Goal: Transaction & Acquisition: Download file/media

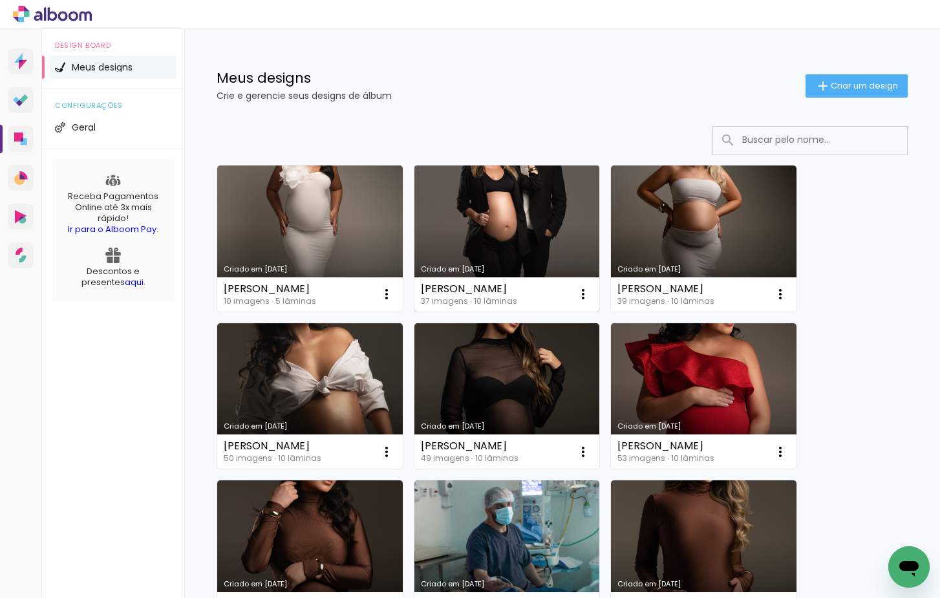
click at [503, 195] on link "Criado em [DATE]" at bounding box center [508, 239] width 186 height 146
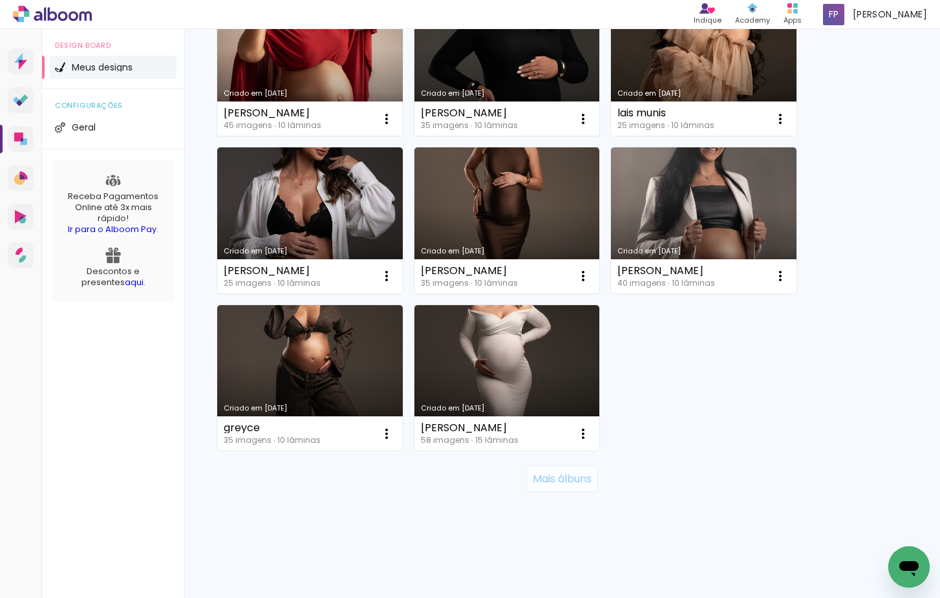
scroll to position [1121, 0]
click at [556, 466] on paper-button "Mais álbuns" at bounding box center [562, 479] width 72 height 26
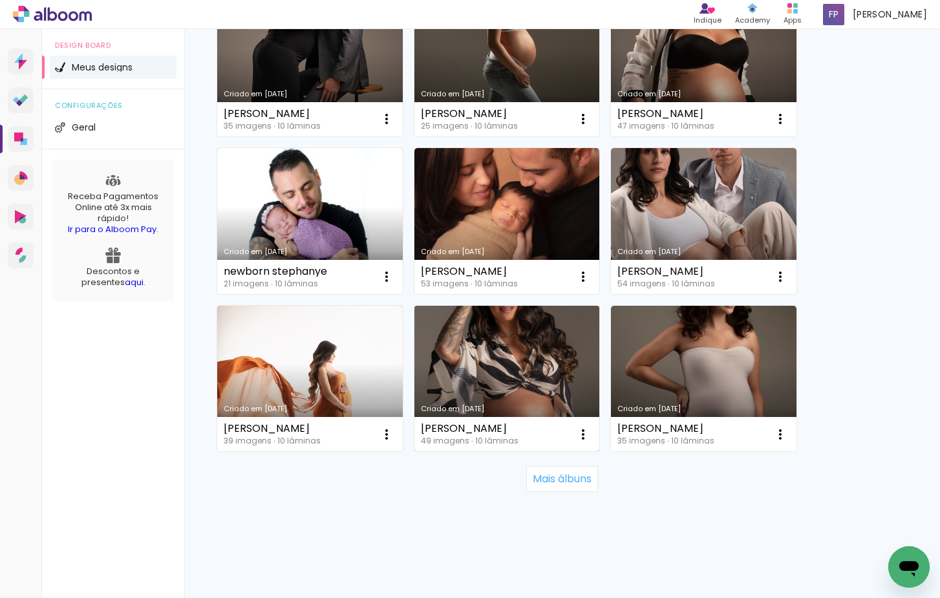
scroll to position [0, 0]
click at [462, 378] on link "Criado em 04/10/24" at bounding box center [508, 379] width 186 height 146
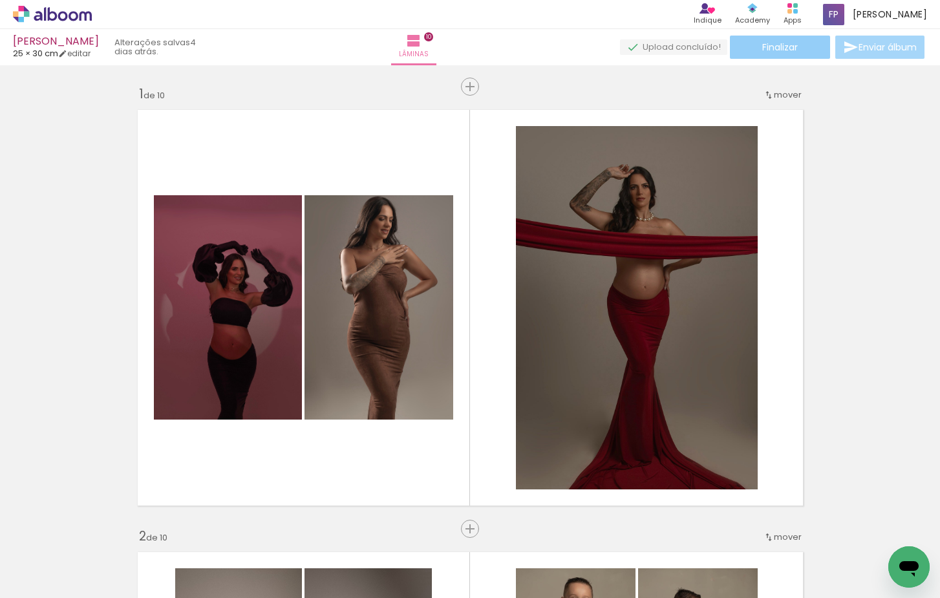
click at [769, 50] on span "Finalizar" at bounding box center [781, 47] width 36 height 9
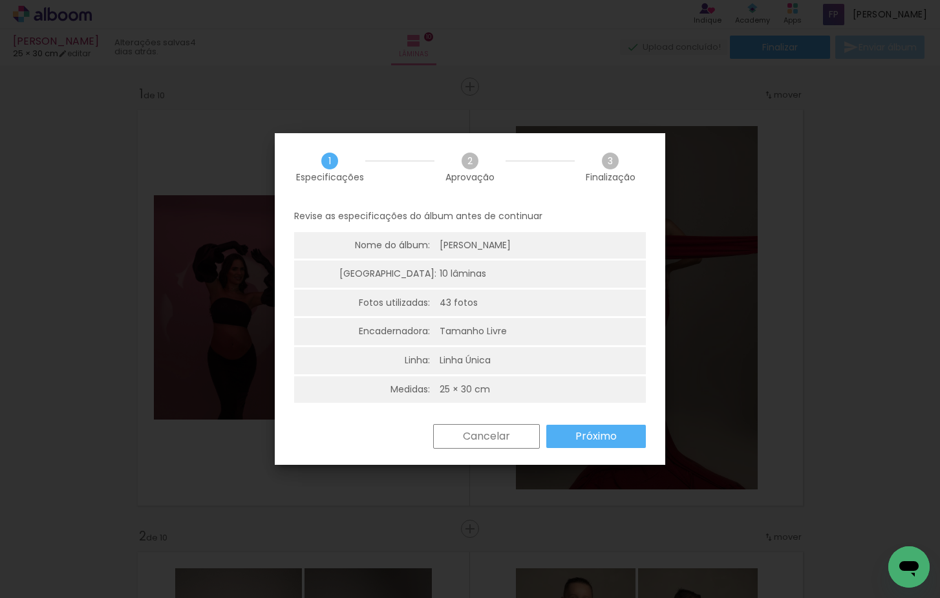
click at [0, 0] on slot "Próximo" at bounding box center [0, 0] width 0 height 0
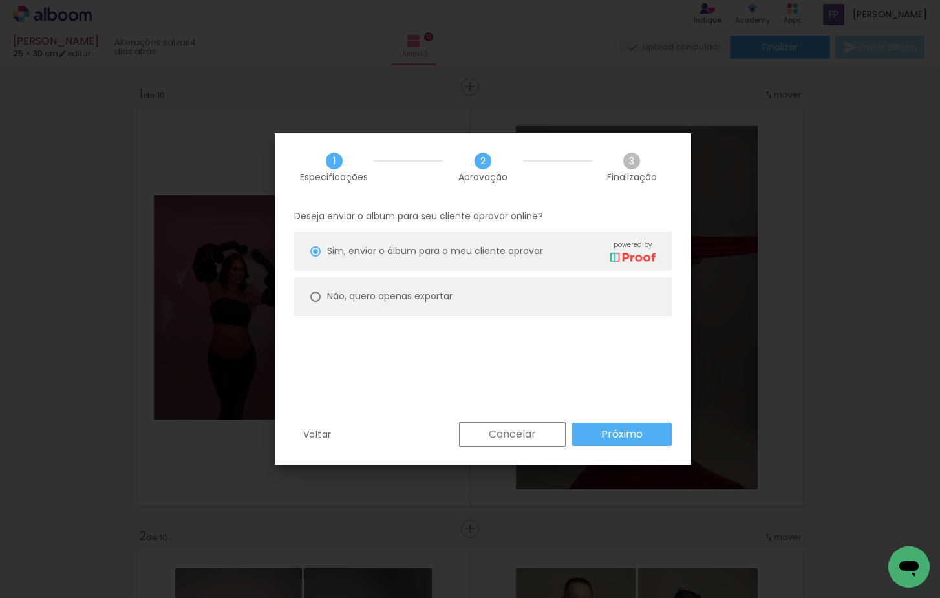
click at [528, 305] on paper-radio-button "Não, quero apenas exportar" at bounding box center [483, 296] width 378 height 39
type paper-radio-button "on"
click at [614, 424] on paper-button "Próximo" at bounding box center [622, 434] width 100 height 23
type input "Alta, 300 DPI"
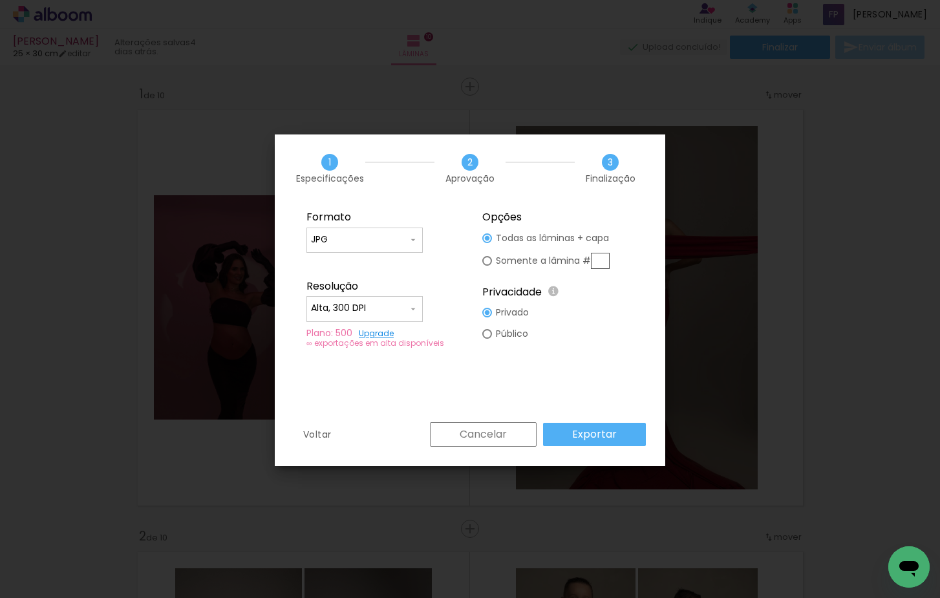
click at [0, 0] on slot "Exportar" at bounding box center [0, 0] width 0 height 0
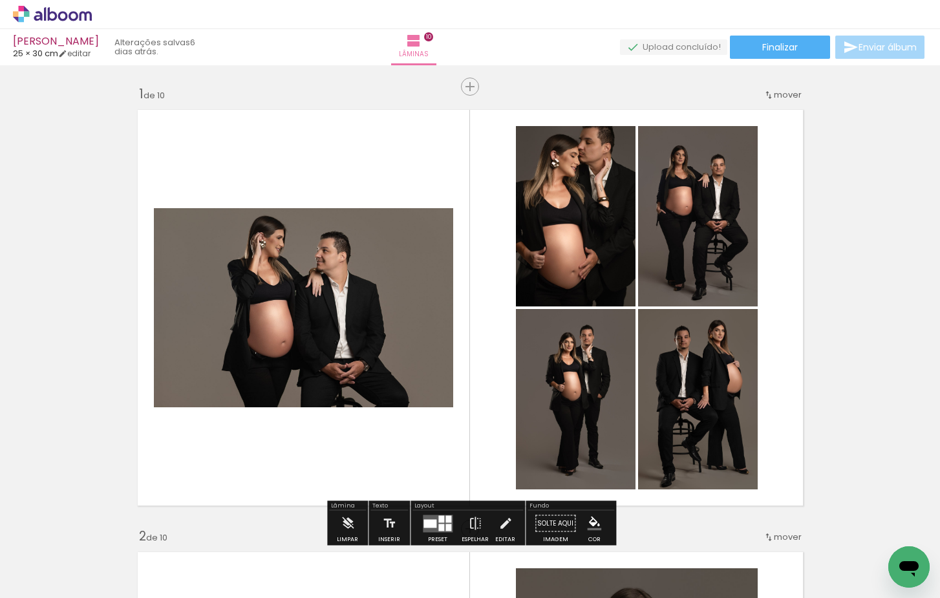
click at [52, 583] on span "Adicionar Fotos" at bounding box center [46, 581] width 39 height 14
click at [0, 0] on input "file" at bounding box center [0, 0] width 0 height 0
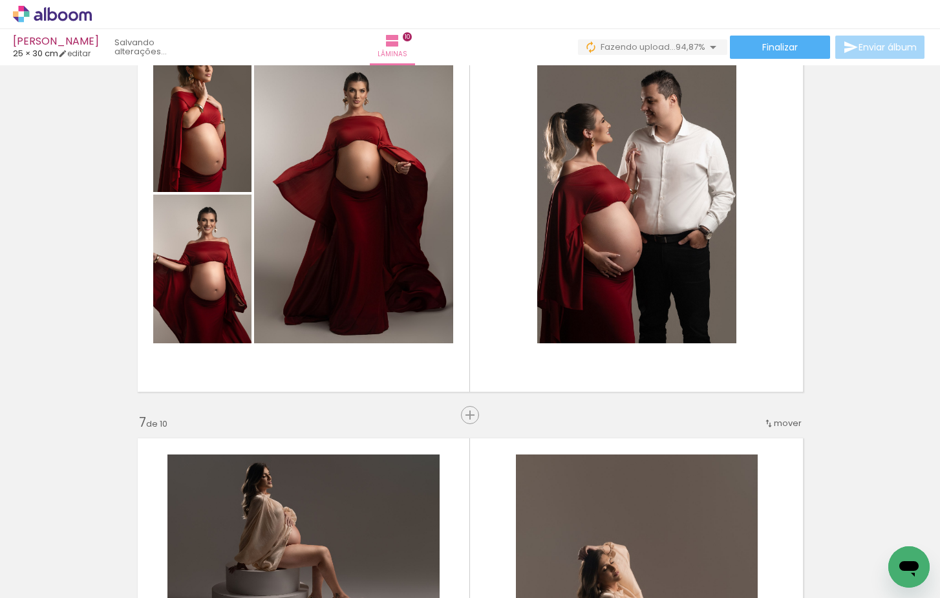
scroll to position [2324, 0]
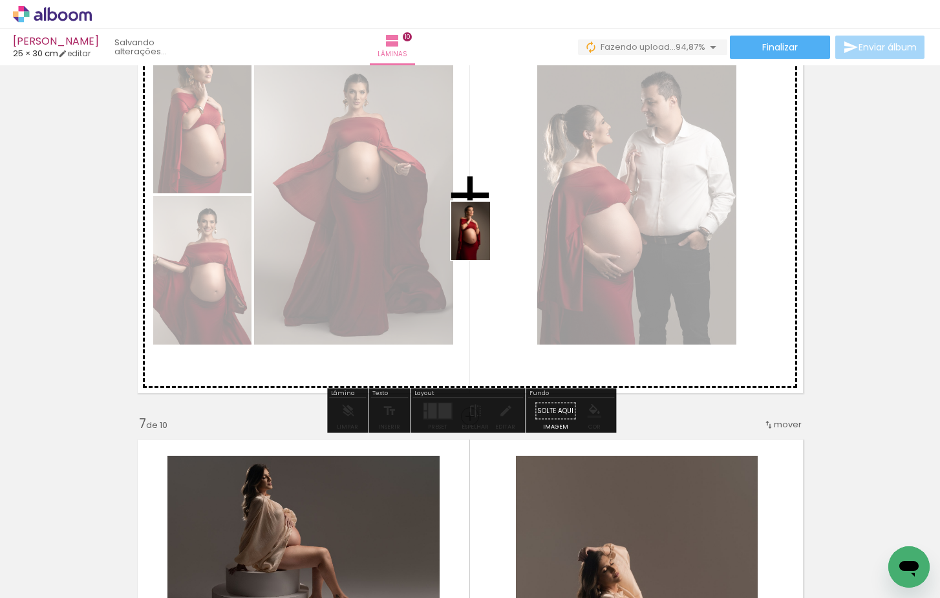
drag, startPoint x: 831, startPoint y: 555, endPoint x: 503, endPoint y: 237, distance: 456.5
click at [482, 237] on quentale-workspace at bounding box center [470, 299] width 940 height 598
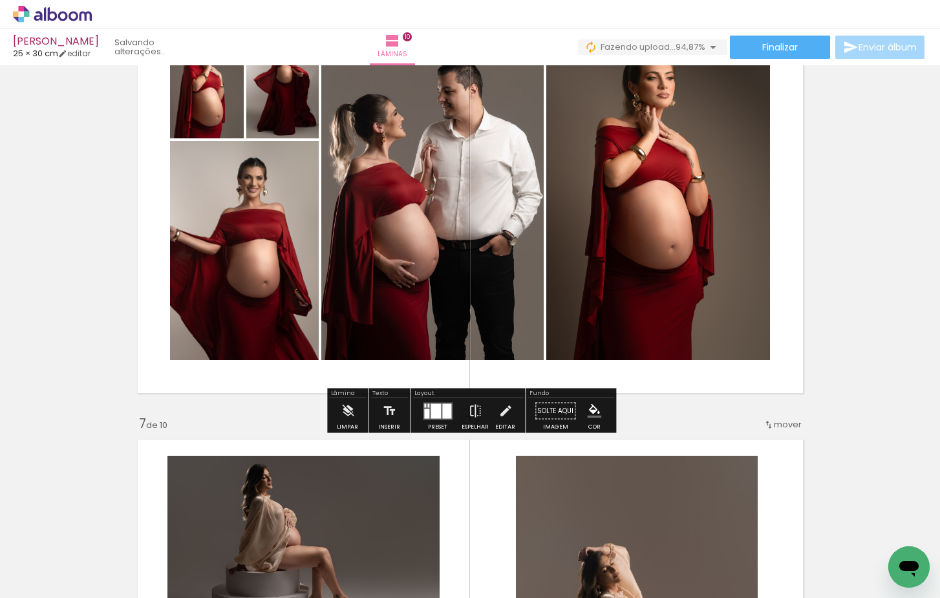
click at [439, 407] on quentale-layouter at bounding box center [438, 410] width 30 height 17
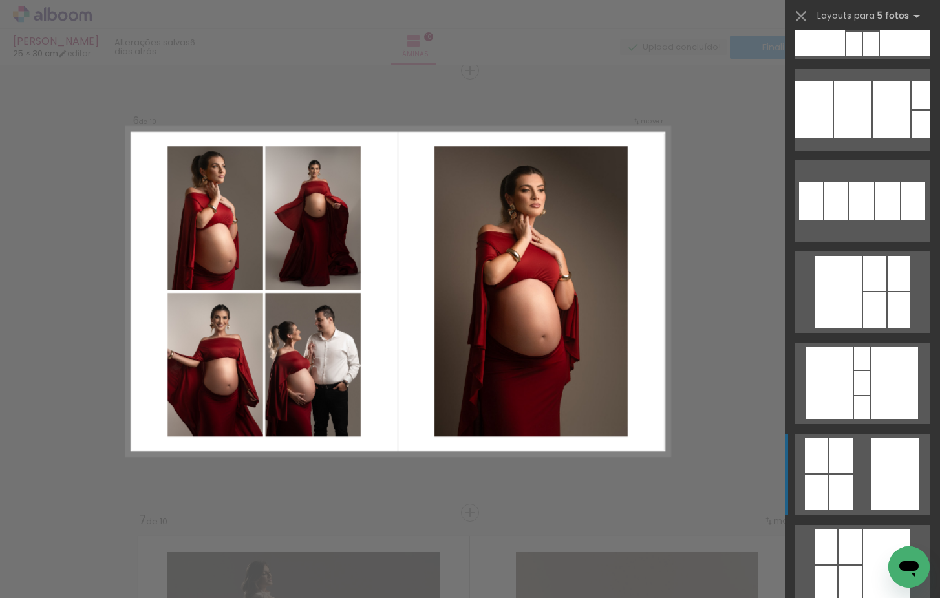
scroll to position [612, 0]
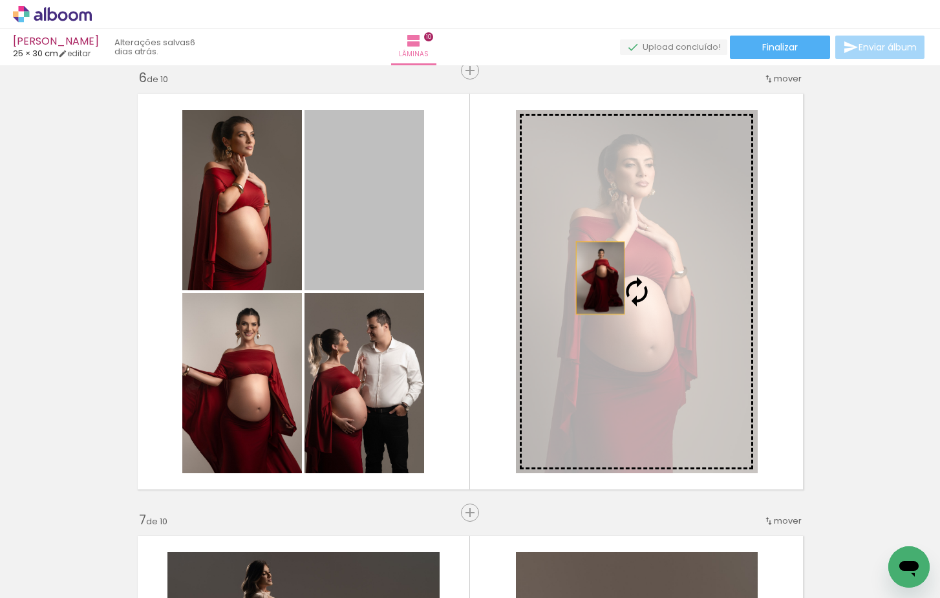
drag, startPoint x: 387, startPoint y: 211, endPoint x: 651, endPoint y: 299, distance: 278.6
click at [0, 0] on slot at bounding box center [0, 0] width 0 height 0
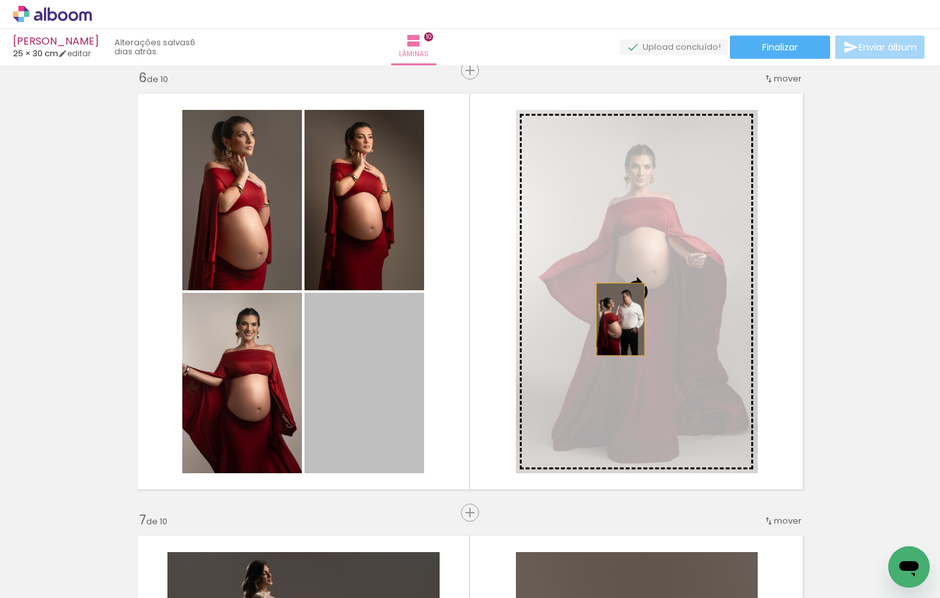
drag, startPoint x: 378, startPoint y: 376, endPoint x: 676, endPoint y: 319, distance: 303.5
click at [0, 0] on slot at bounding box center [0, 0] width 0 height 0
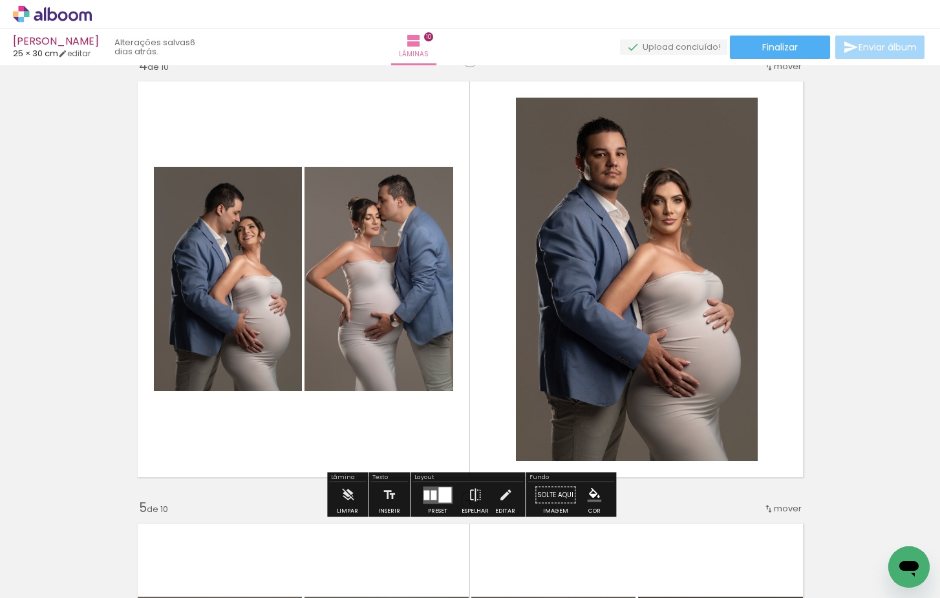
scroll to position [1347, 0]
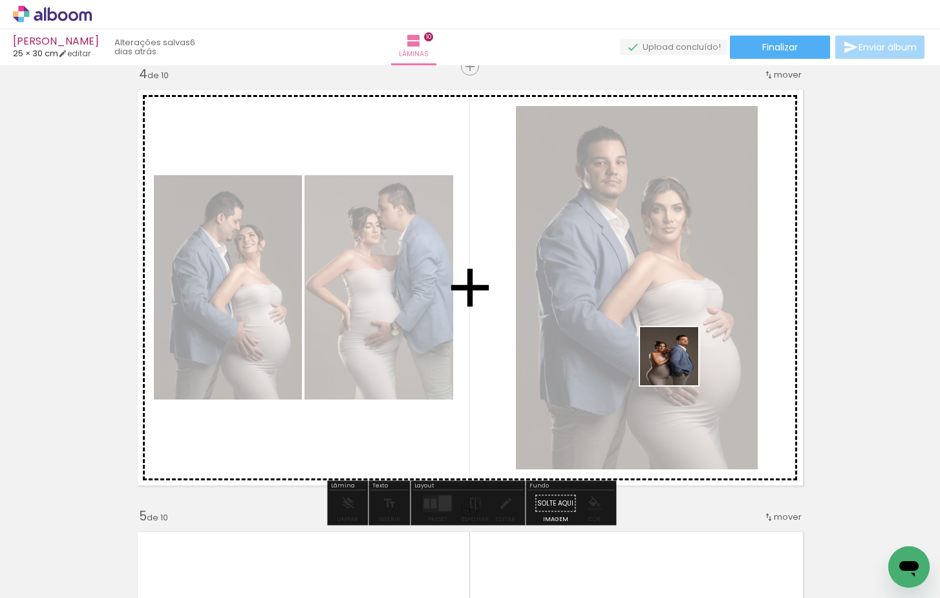
drag, startPoint x: 909, startPoint y: 546, endPoint x: 639, endPoint y: 329, distance: 346.4
click at [639, 329] on quentale-workspace at bounding box center [470, 299] width 940 height 598
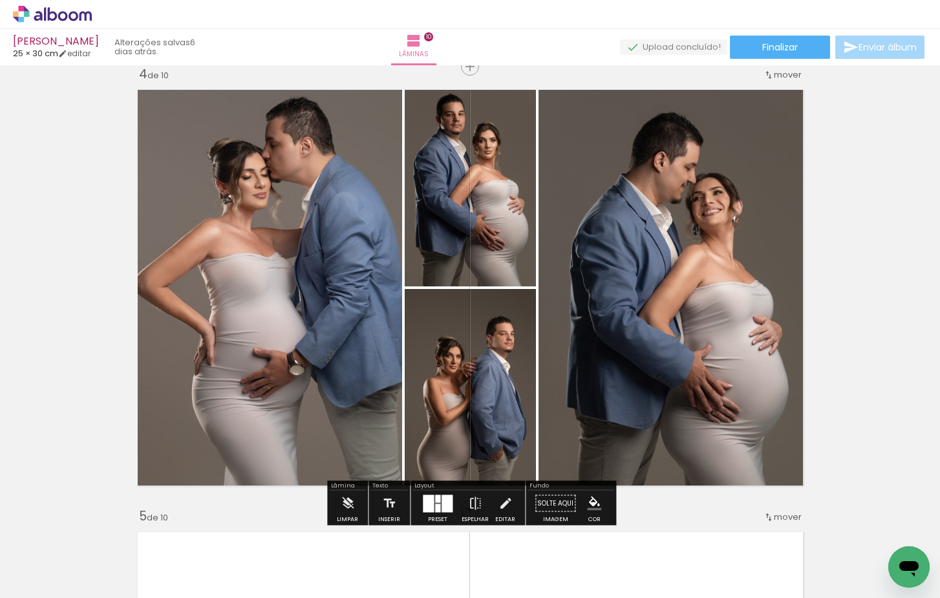
click at [425, 499] on div at bounding box center [428, 503] width 11 height 17
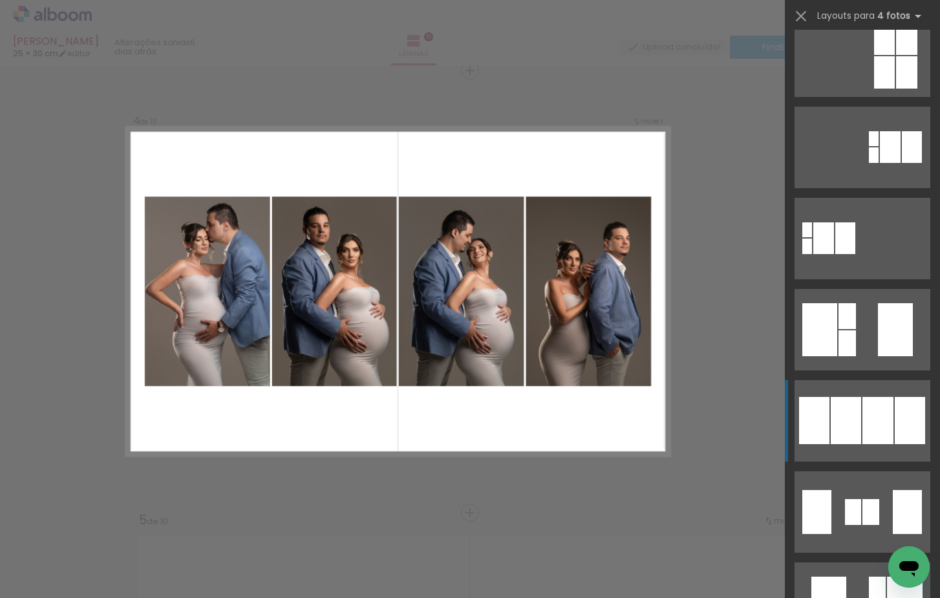
scroll to position [391, 0]
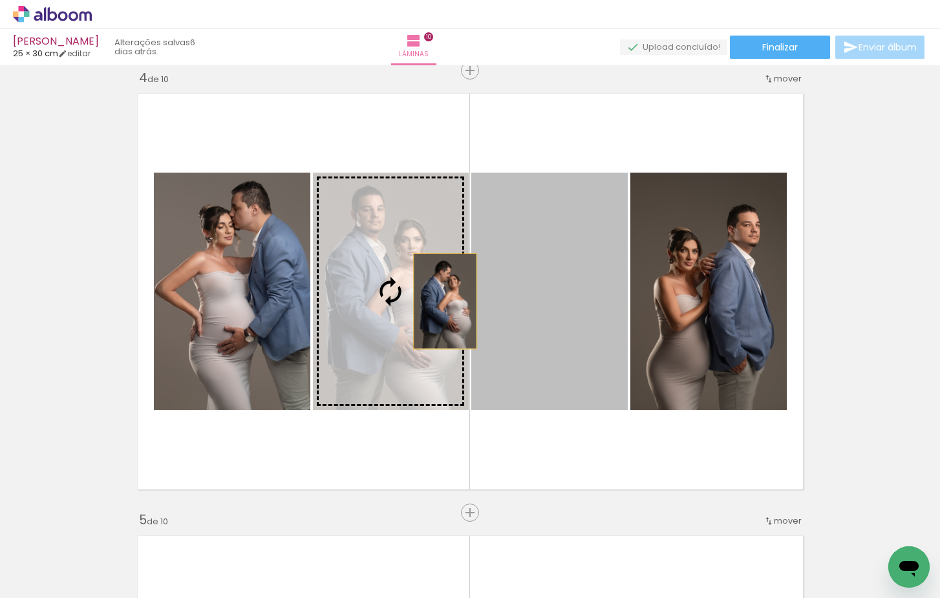
drag, startPoint x: 596, startPoint y: 307, endPoint x: 408, endPoint y: 299, distance: 187.7
click at [0, 0] on slot at bounding box center [0, 0] width 0 height 0
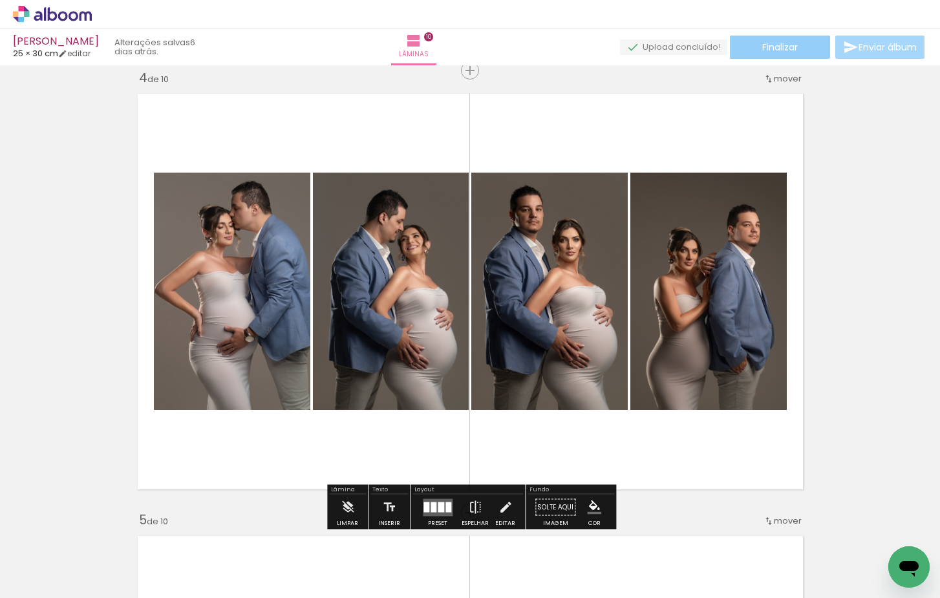
click at [794, 49] on span "Finalizar" at bounding box center [781, 47] width 36 height 9
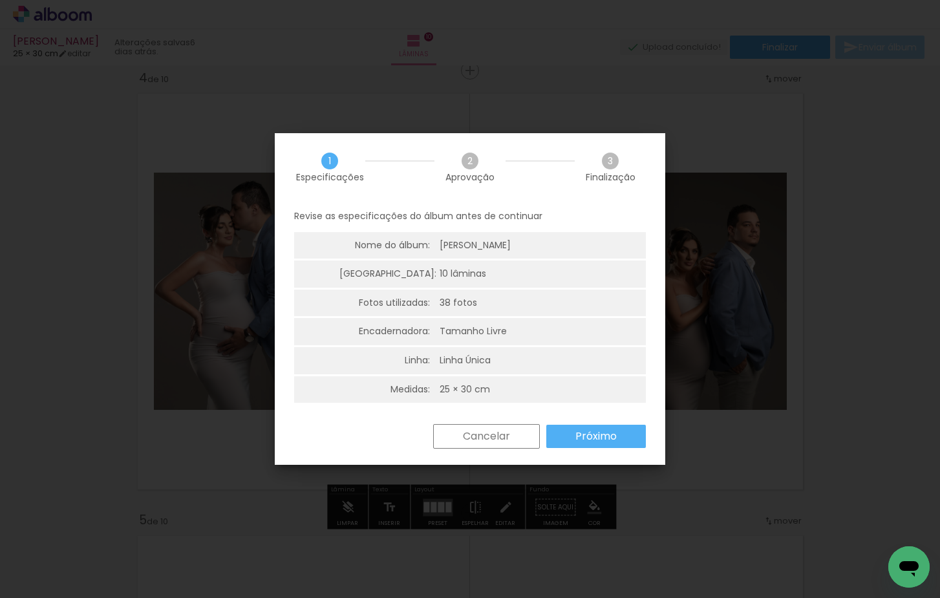
click at [0, 0] on slot "Próximo" at bounding box center [0, 0] width 0 height 0
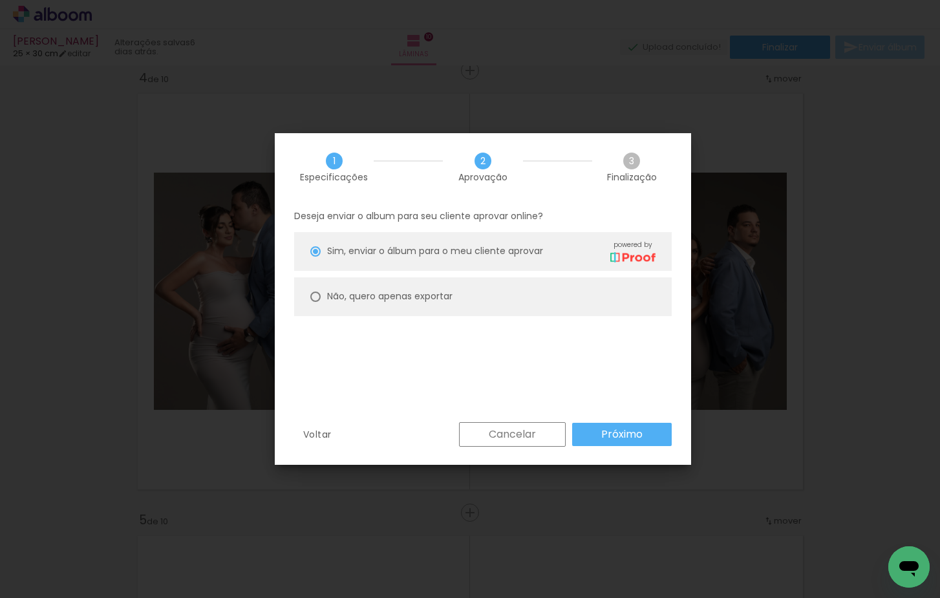
click at [424, 283] on paper-radio-button "Não, quero apenas exportar" at bounding box center [483, 296] width 378 height 39
type paper-radio-button "on"
click at [0, 0] on slot "Próximo" at bounding box center [0, 0] width 0 height 0
type input "Alta, 300 DPI"
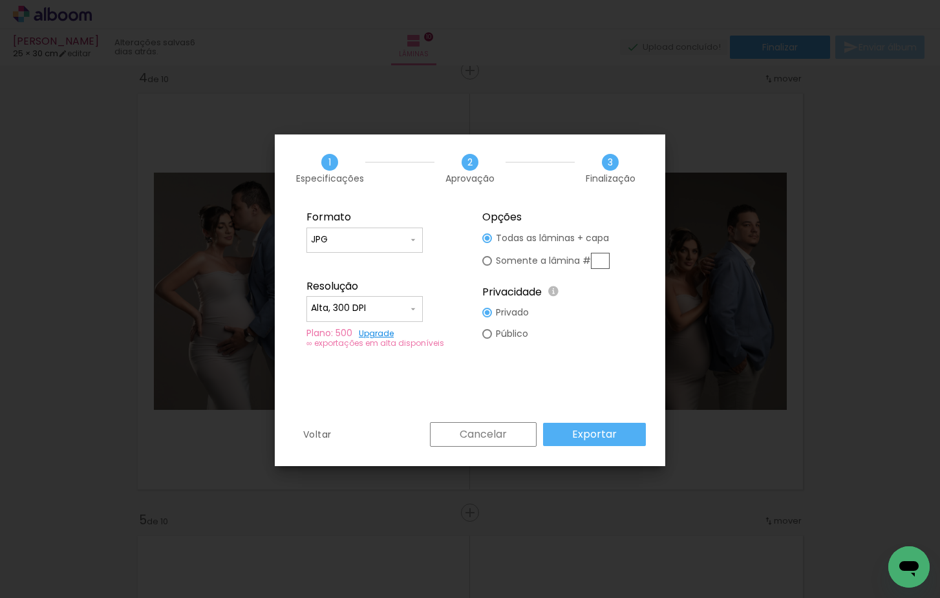
click at [0, 0] on slot "Exportar" at bounding box center [0, 0] width 0 height 0
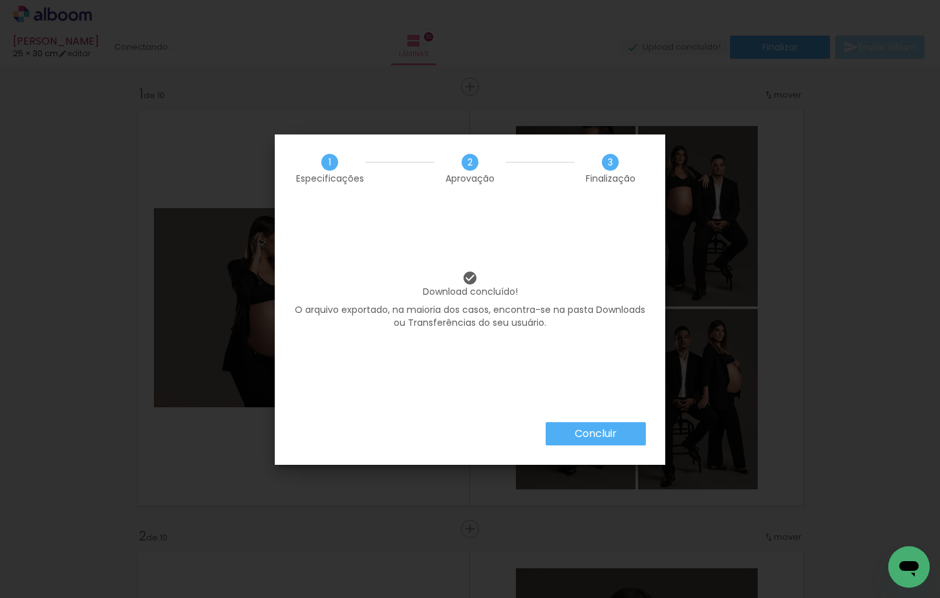
scroll to position [0, 1982]
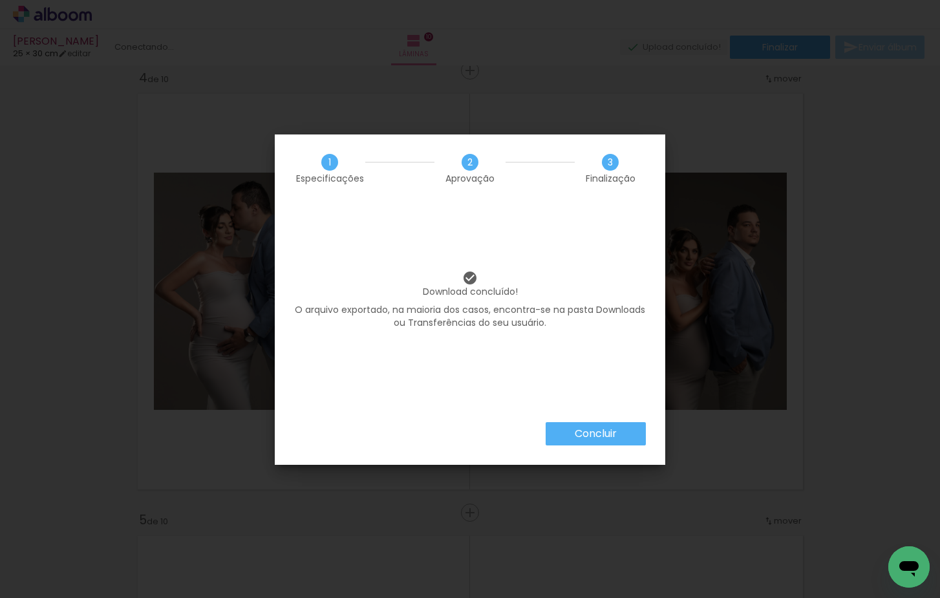
click at [583, 441] on paper-button "Concluir" at bounding box center [596, 433] width 100 height 23
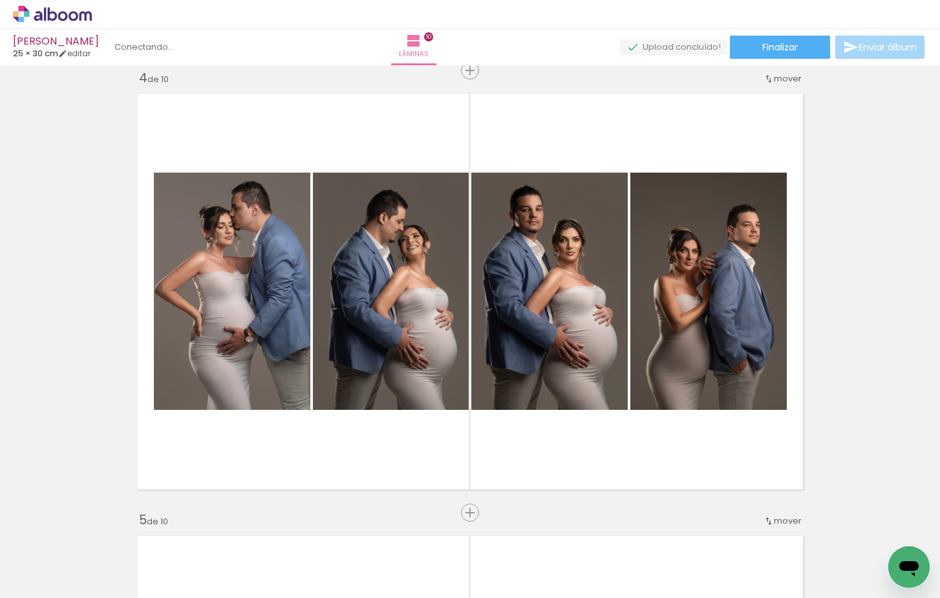
scroll to position [0, 1982]
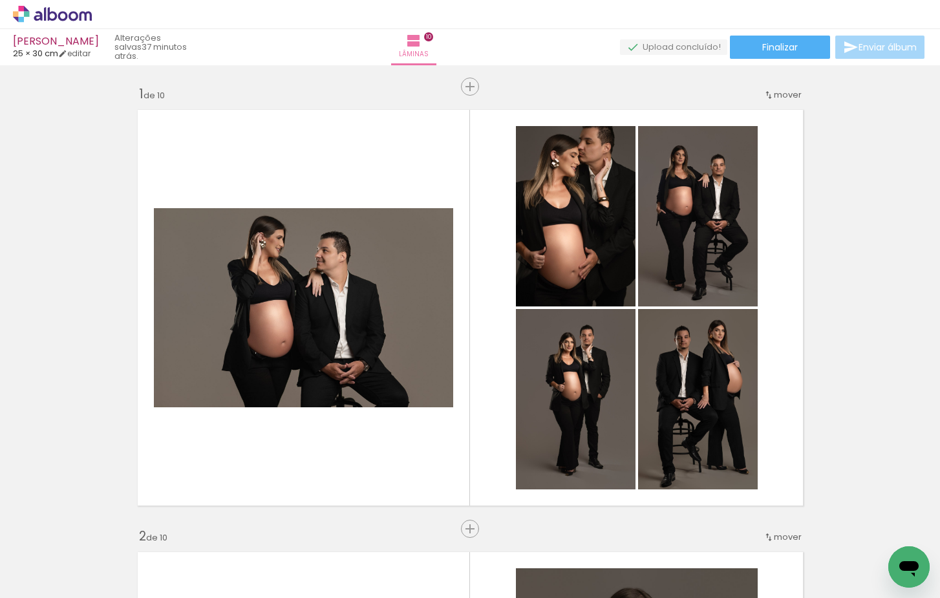
scroll to position [0, 1982]
